Goal: Task Accomplishment & Management: Use online tool/utility

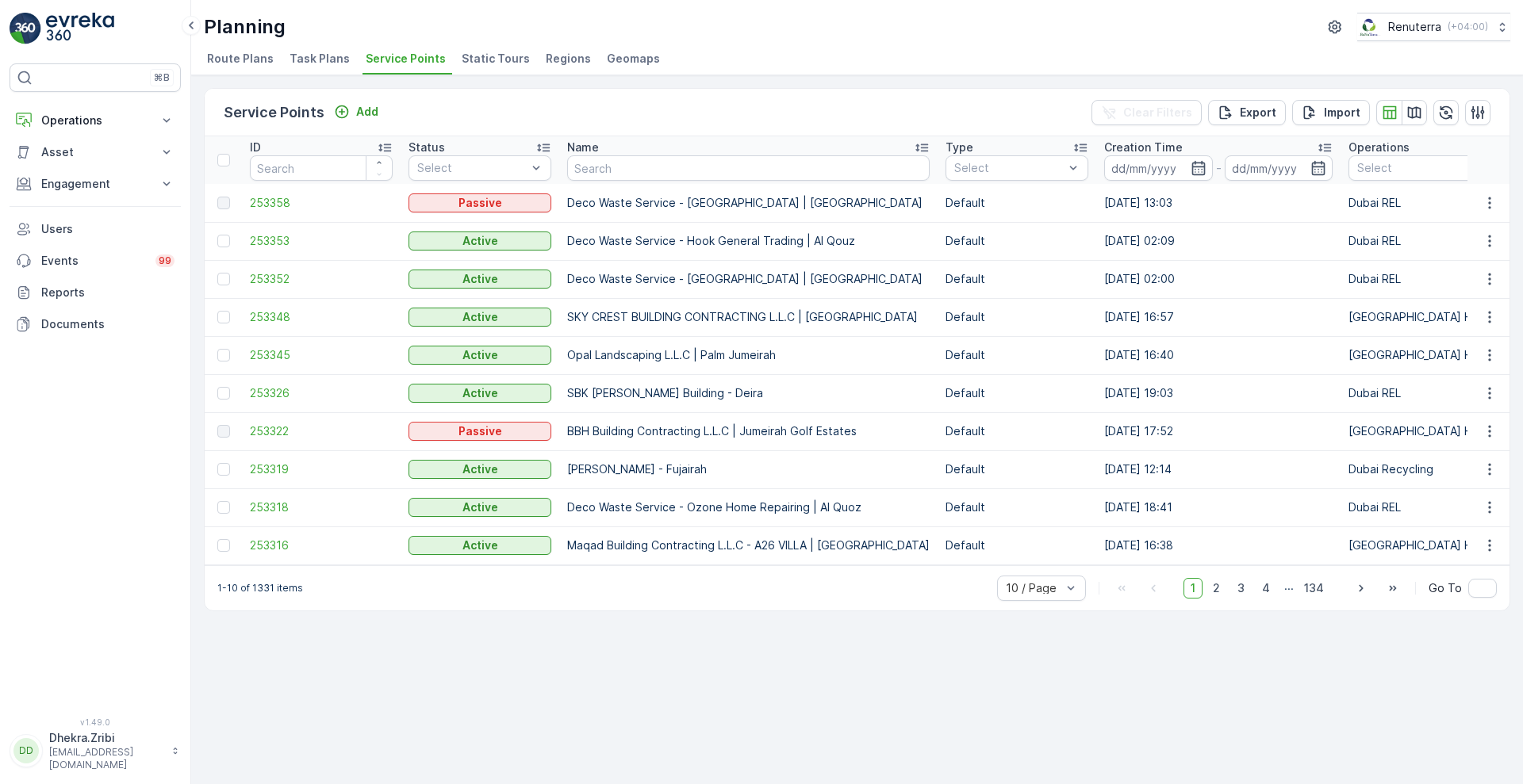
click at [965, 725] on div "Service Points Add Clear Filters Export Import ID Status Select Name Type Selec…" at bounding box center [857, 430] width 1332 height 709
click at [1094, 673] on div "Service Points Add Clear Filters Export Import ID Status Select Name Type Selec…" at bounding box center [857, 430] width 1332 height 709
click at [145, 120] on p "Operations" at bounding box center [95, 120] width 108 height 16
click at [67, 167] on p "Planning" at bounding box center [62, 169] width 44 height 16
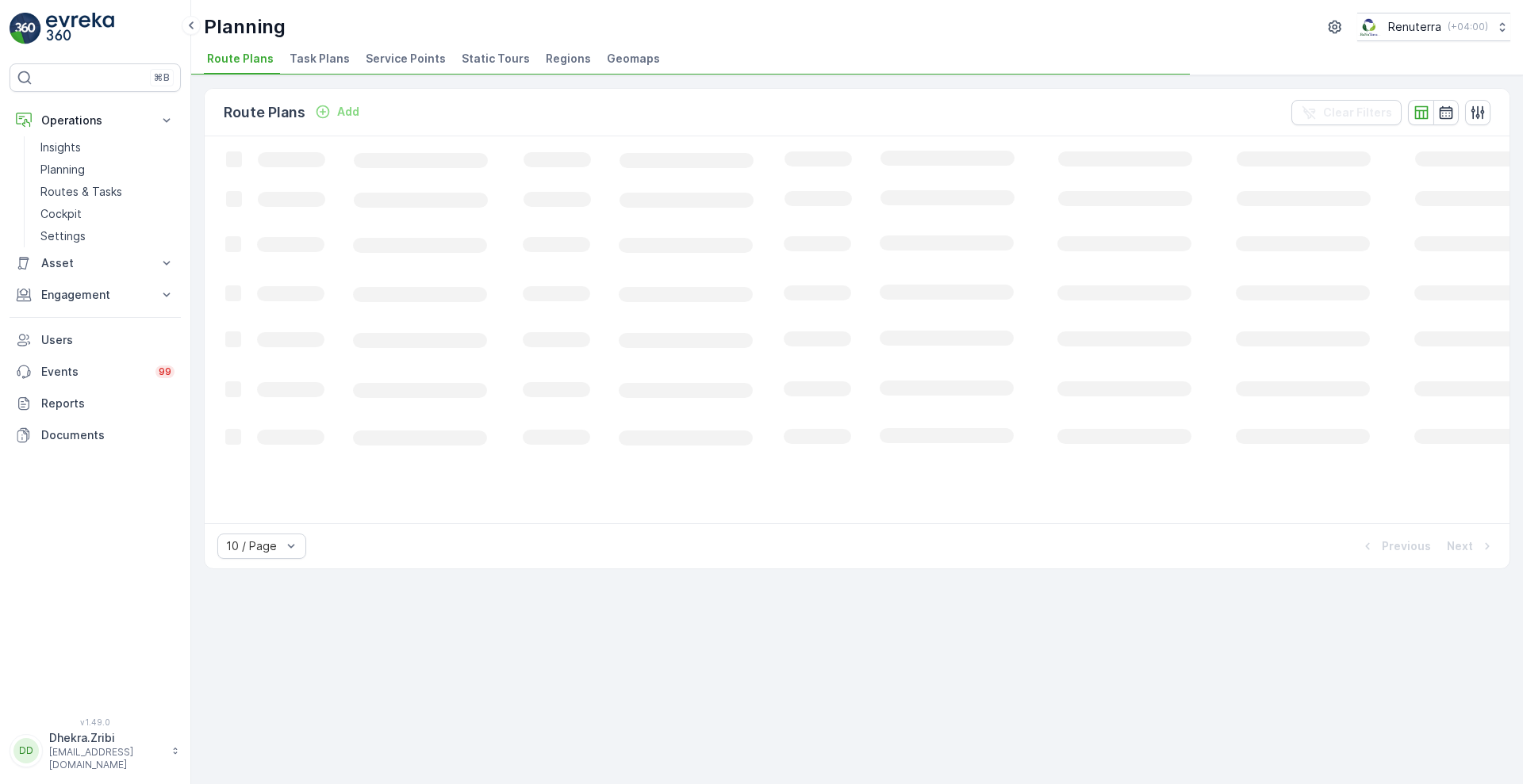
click at [411, 59] on span "Service Points" at bounding box center [405, 58] width 80 height 16
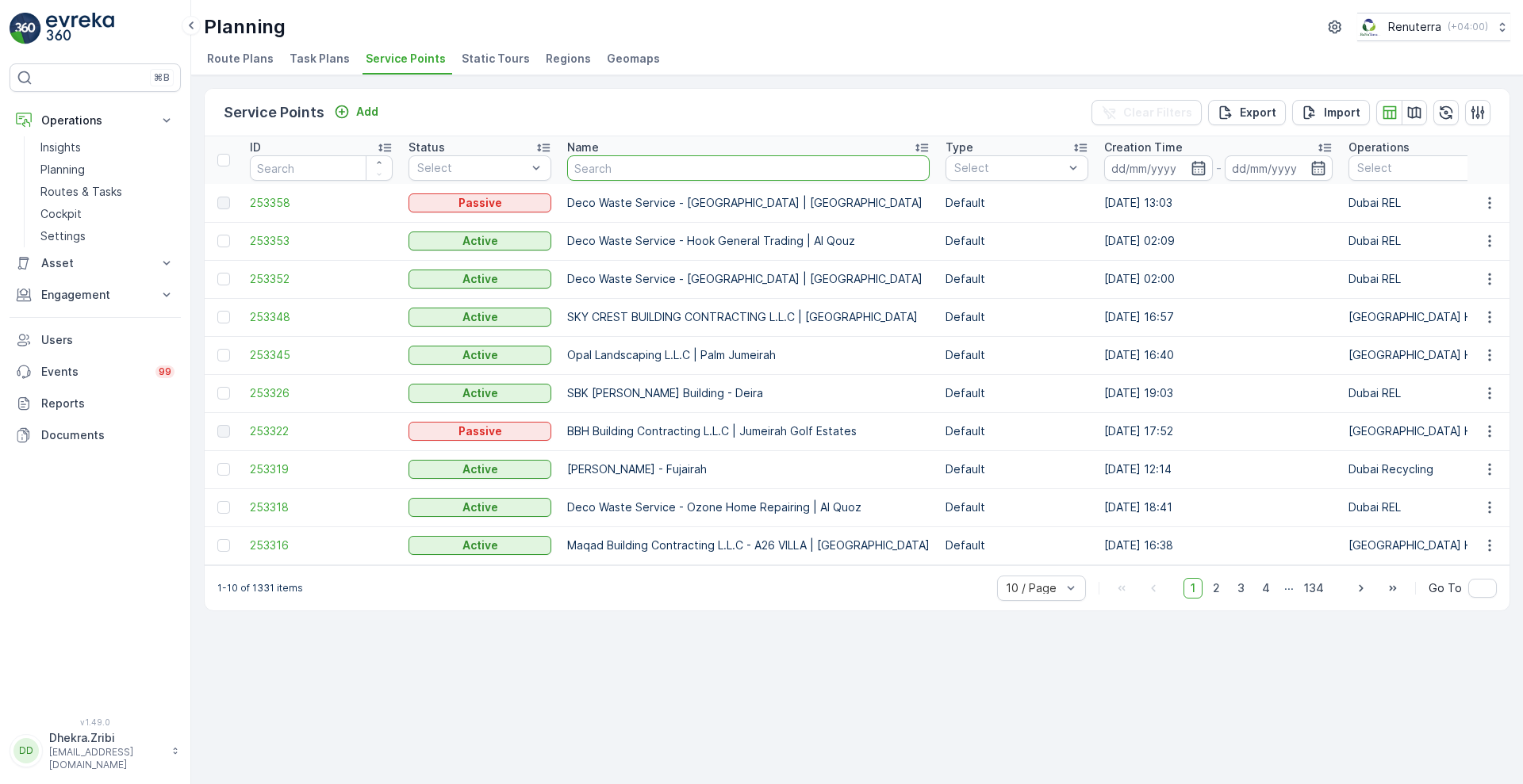
click at [673, 173] on input "text" at bounding box center [748, 168] width 362 height 25
type input "alnour"
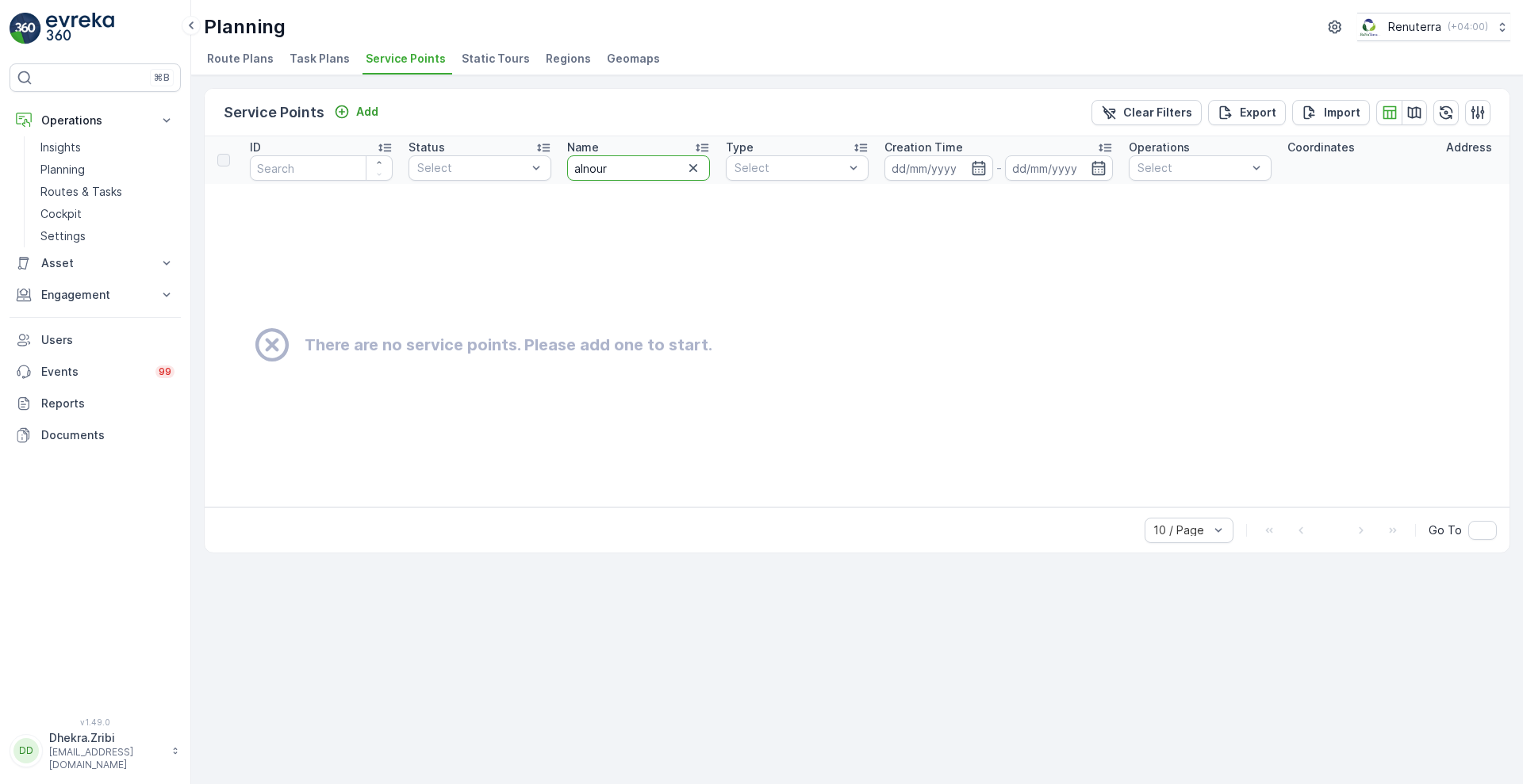
click at [586, 171] on input "alnour" at bounding box center [638, 168] width 143 height 25
click at [583, 167] on input "alnour" at bounding box center [638, 168] width 143 height 25
type input "al nour"
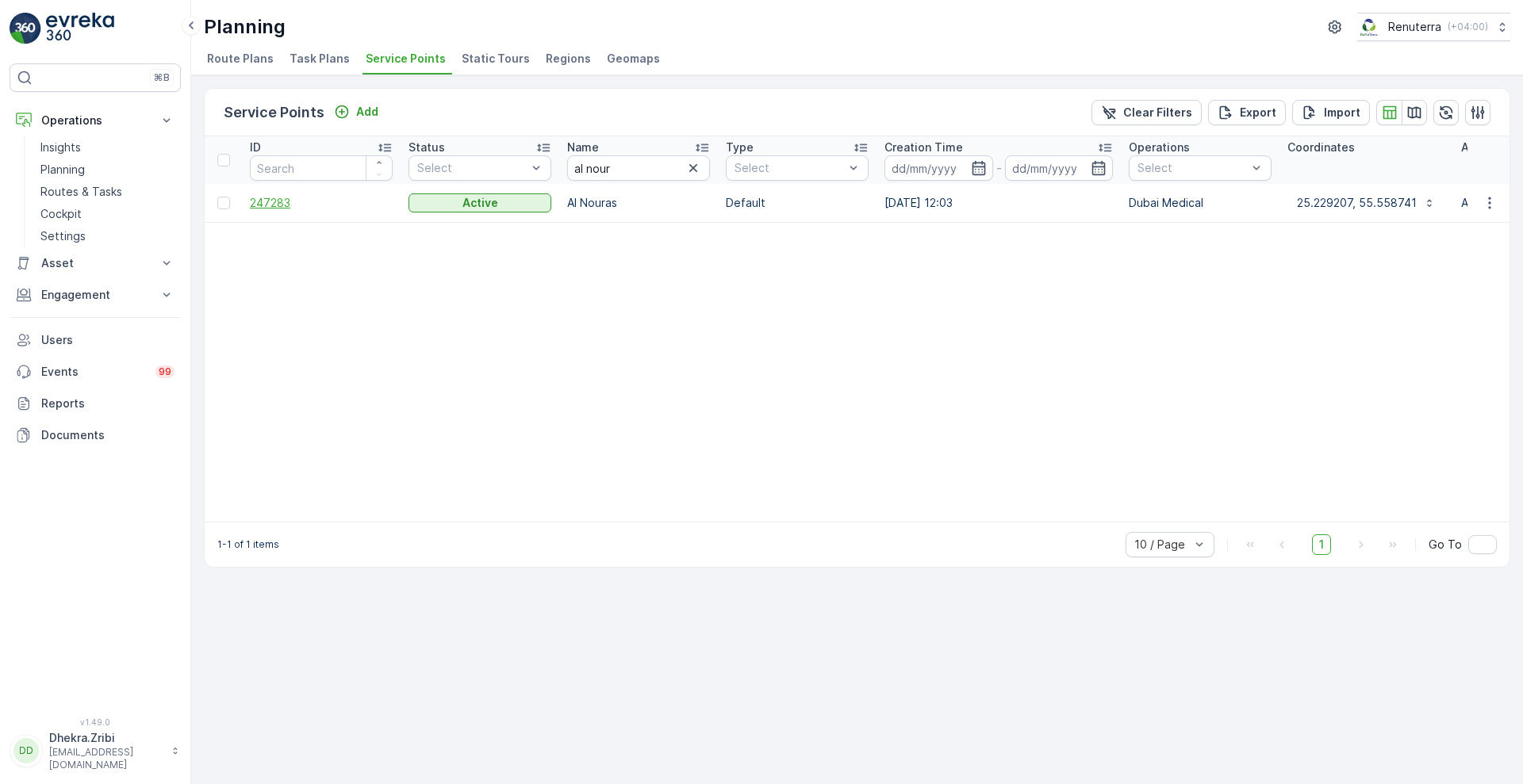
click at [290, 205] on span "247283" at bounding box center [321, 203] width 143 height 16
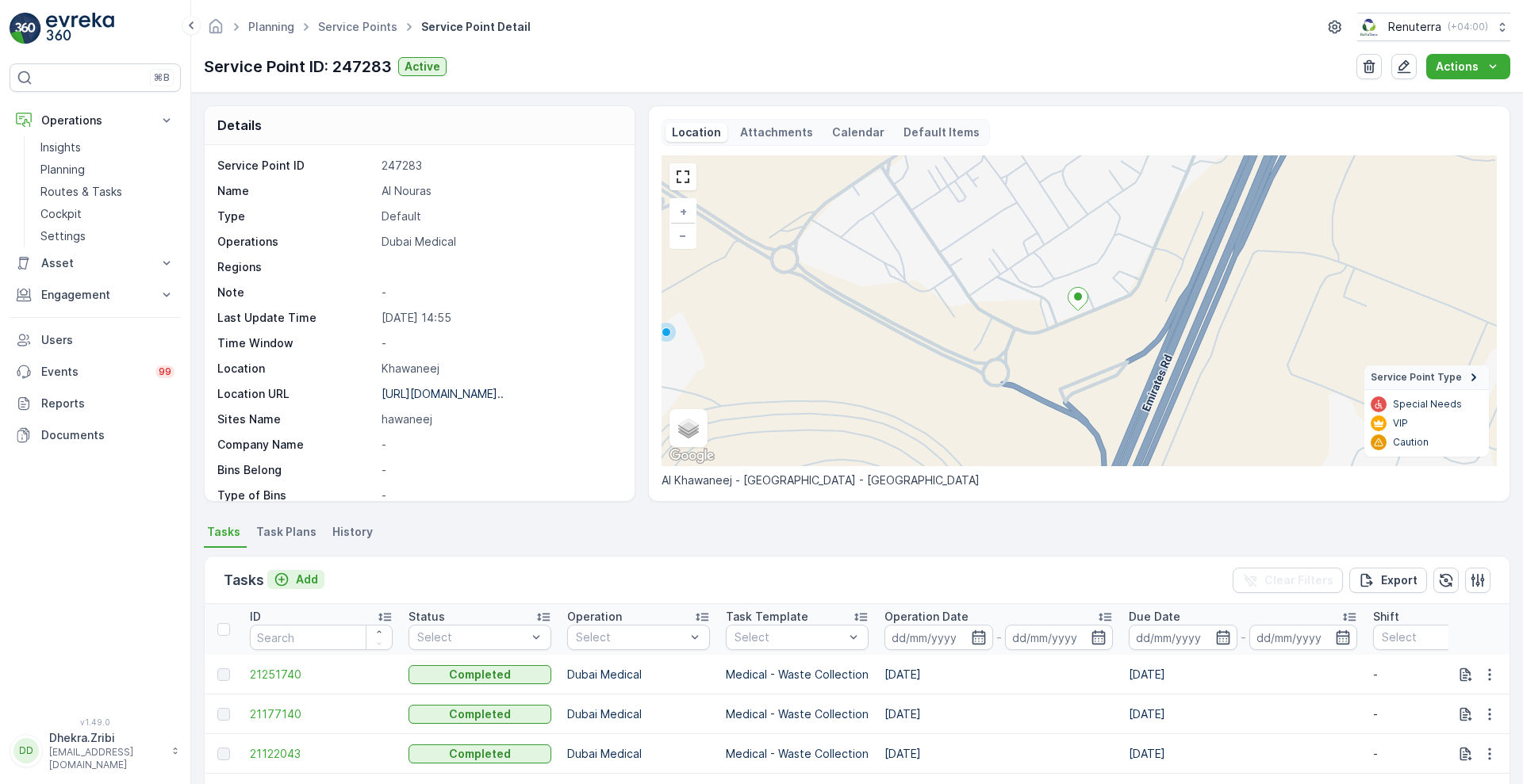
click at [306, 581] on p "Add" at bounding box center [307, 579] width 23 height 16
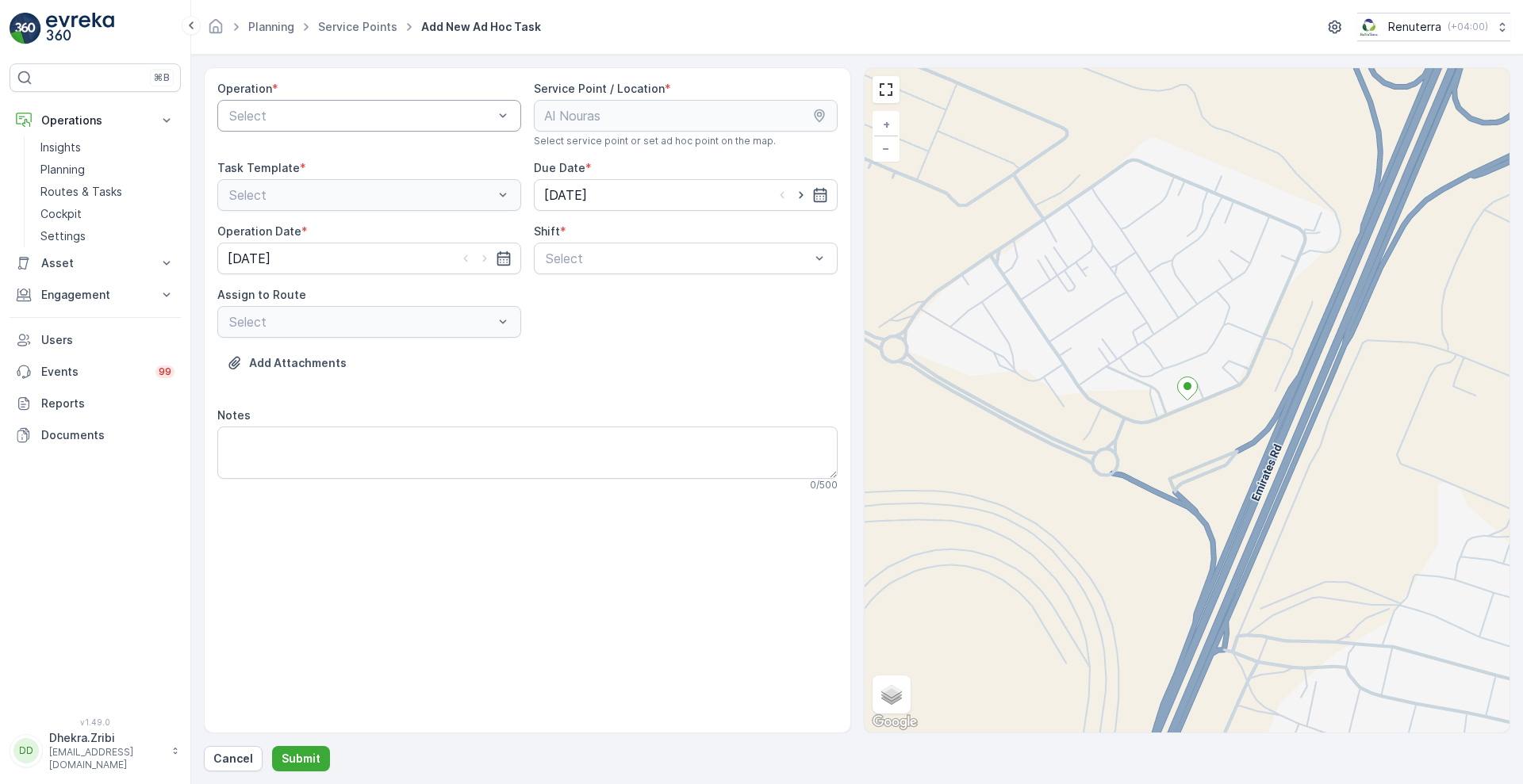
click at [407, 113] on div at bounding box center [361, 115] width 267 height 14
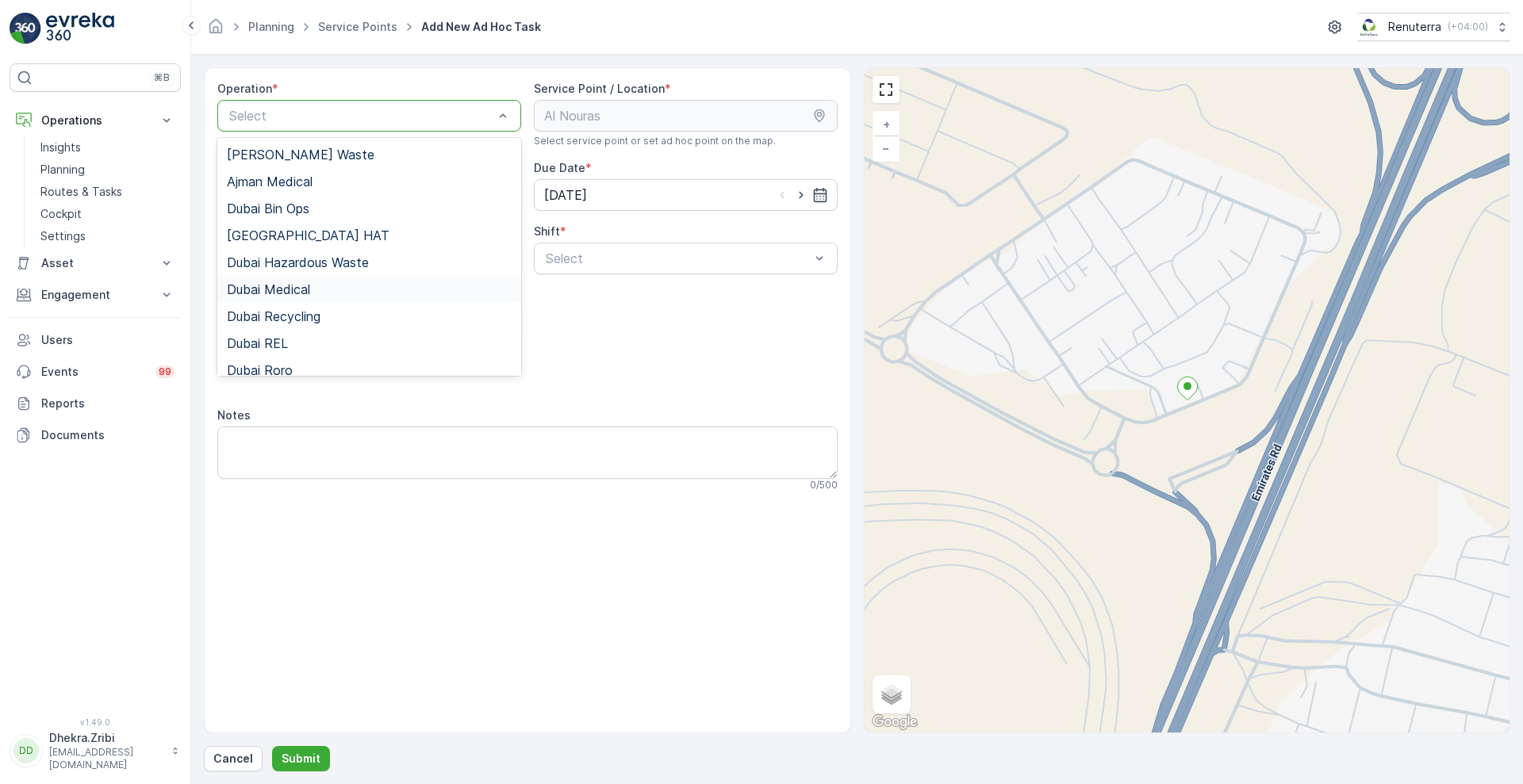
click at [305, 285] on span "Dubai Medical" at bounding box center [268, 289] width 84 height 14
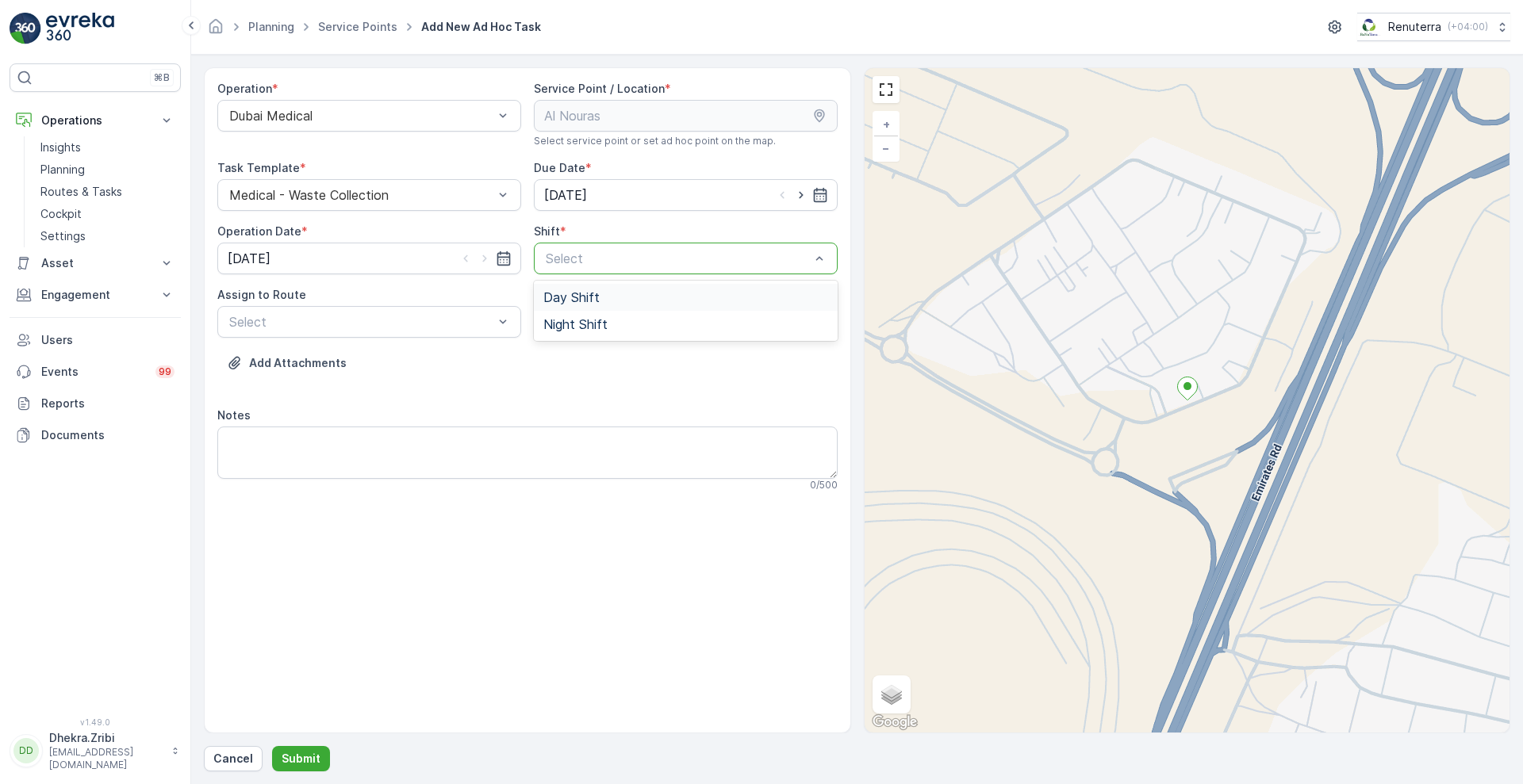
click at [601, 255] on div at bounding box center [678, 258] width 267 height 14
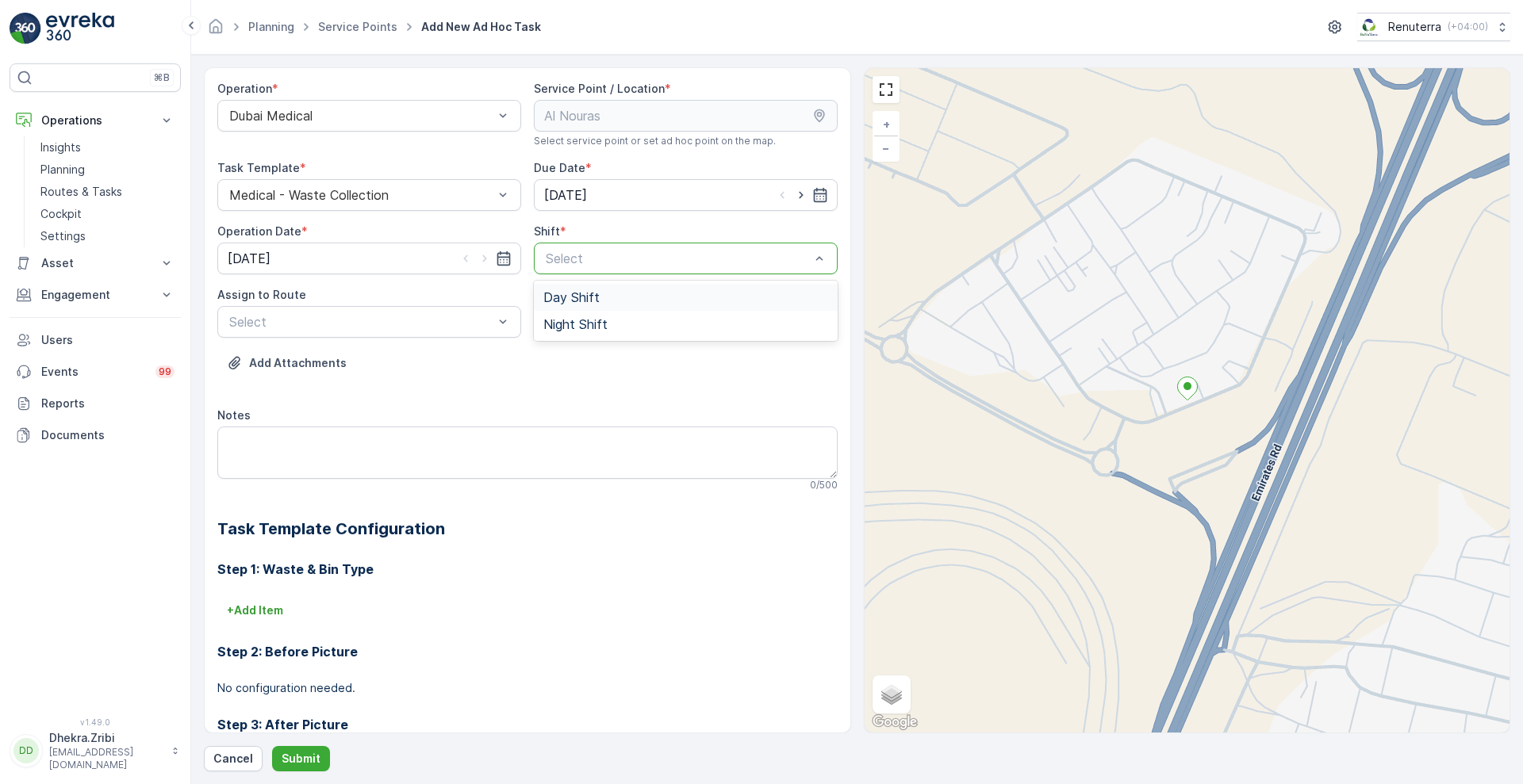
click at [588, 299] on span "Day Shift" at bounding box center [571, 296] width 56 height 14
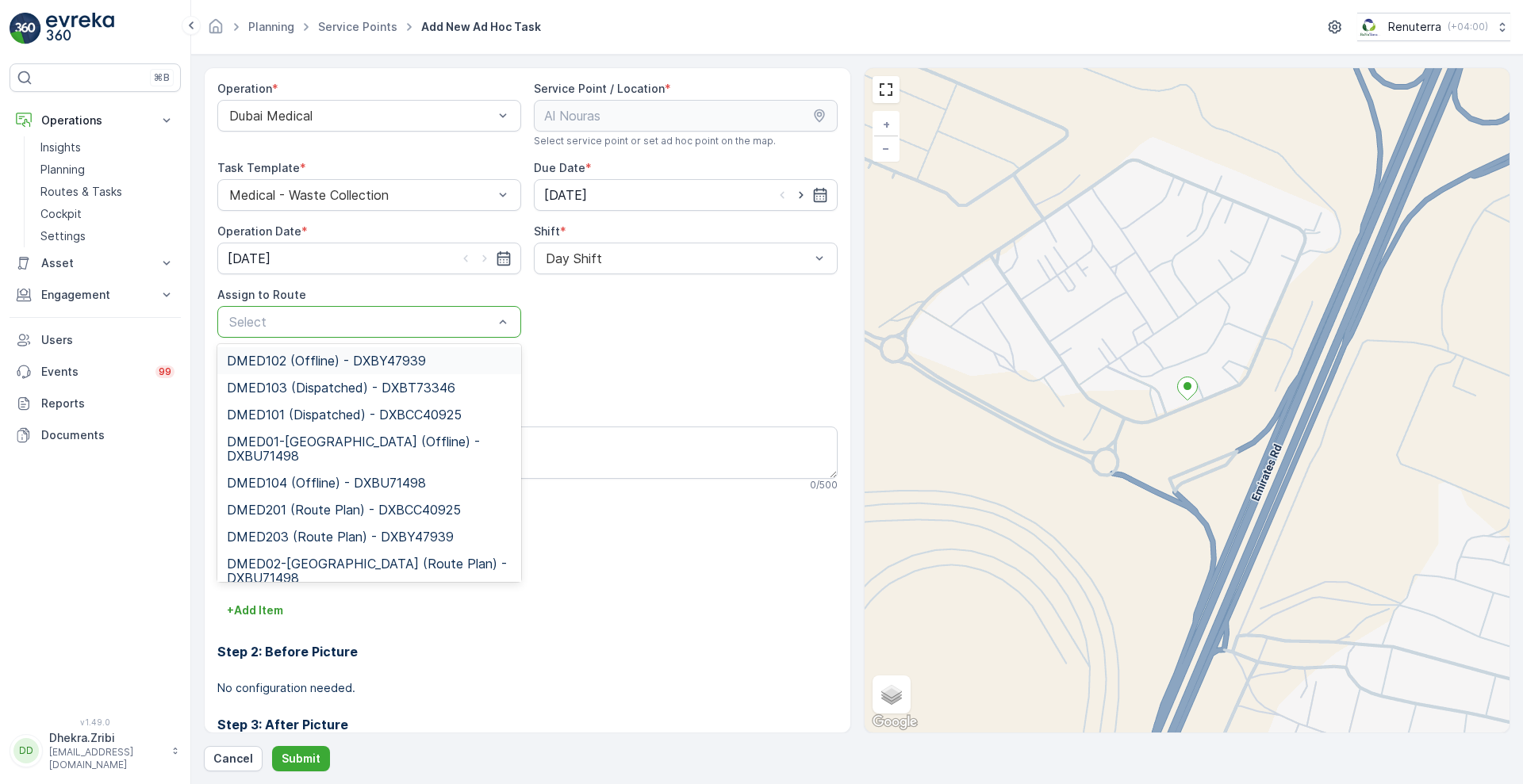
click at [418, 324] on div at bounding box center [361, 322] width 267 height 14
click at [305, 460] on span "DMED01-[GEOGRAPHIC_DATA] (Offline) - DXBU71498" at bounding box center [369, 448] width 284 height 28
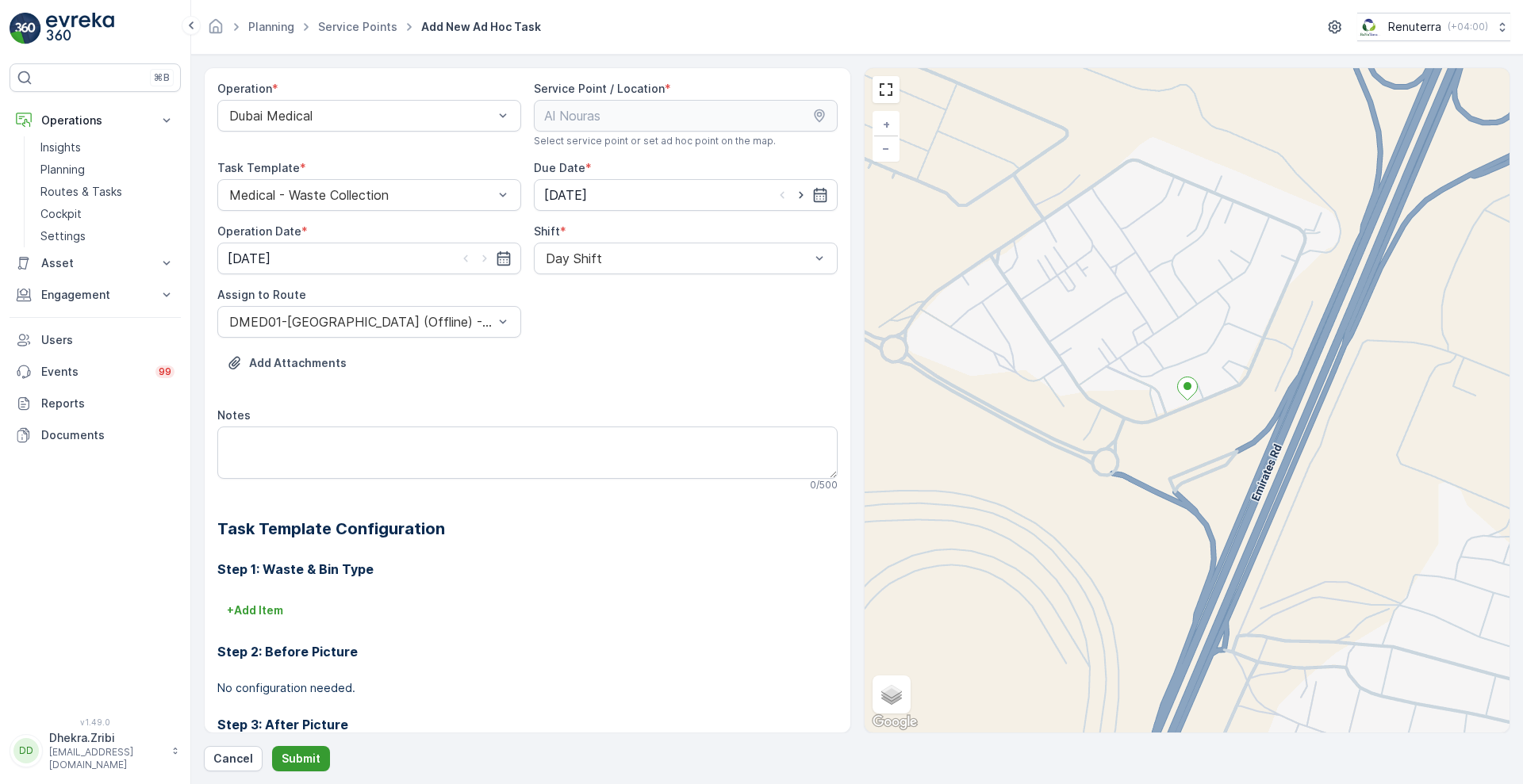
click at [290, 768] on button "Submit" at bounding box center [301, 758] width 58 height 25
